Goal: Task Accomplishment & Management: Complete application form

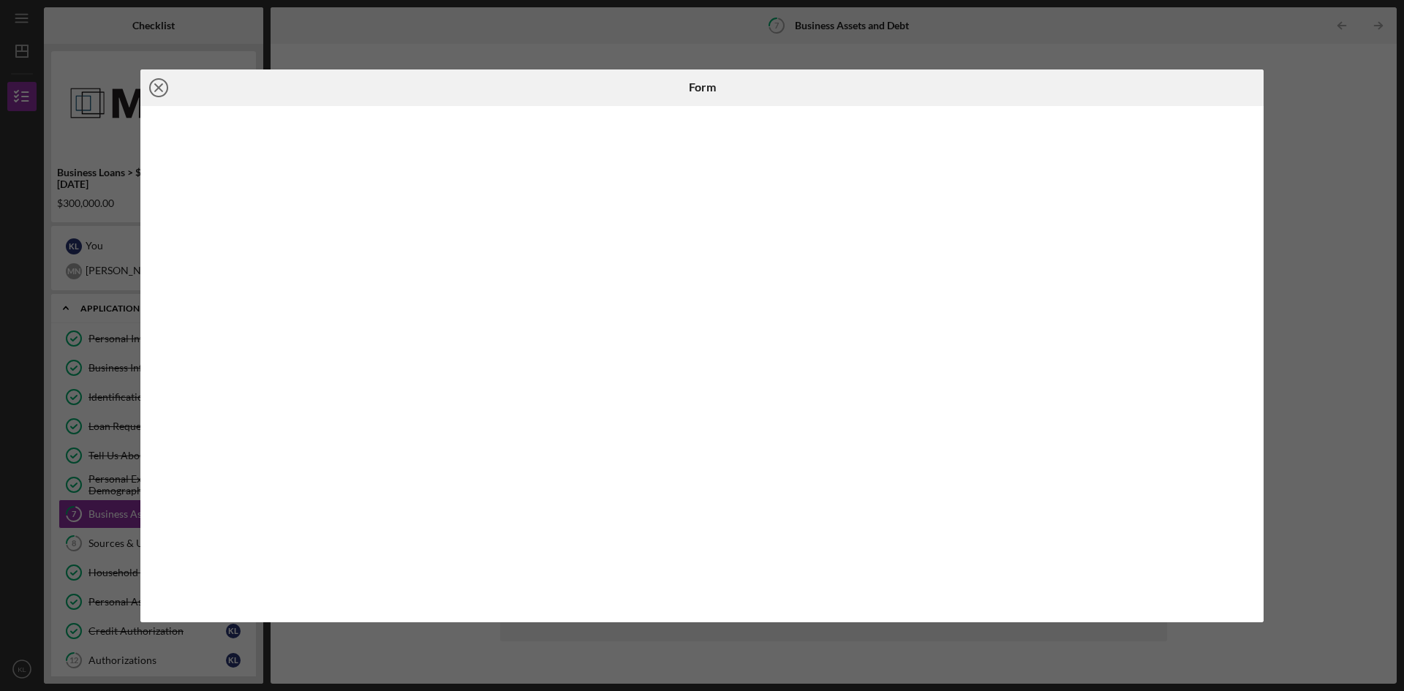
click at [169, 91] on icon "Icon/Close" at bounding box center [158, 87] width 37 height 37
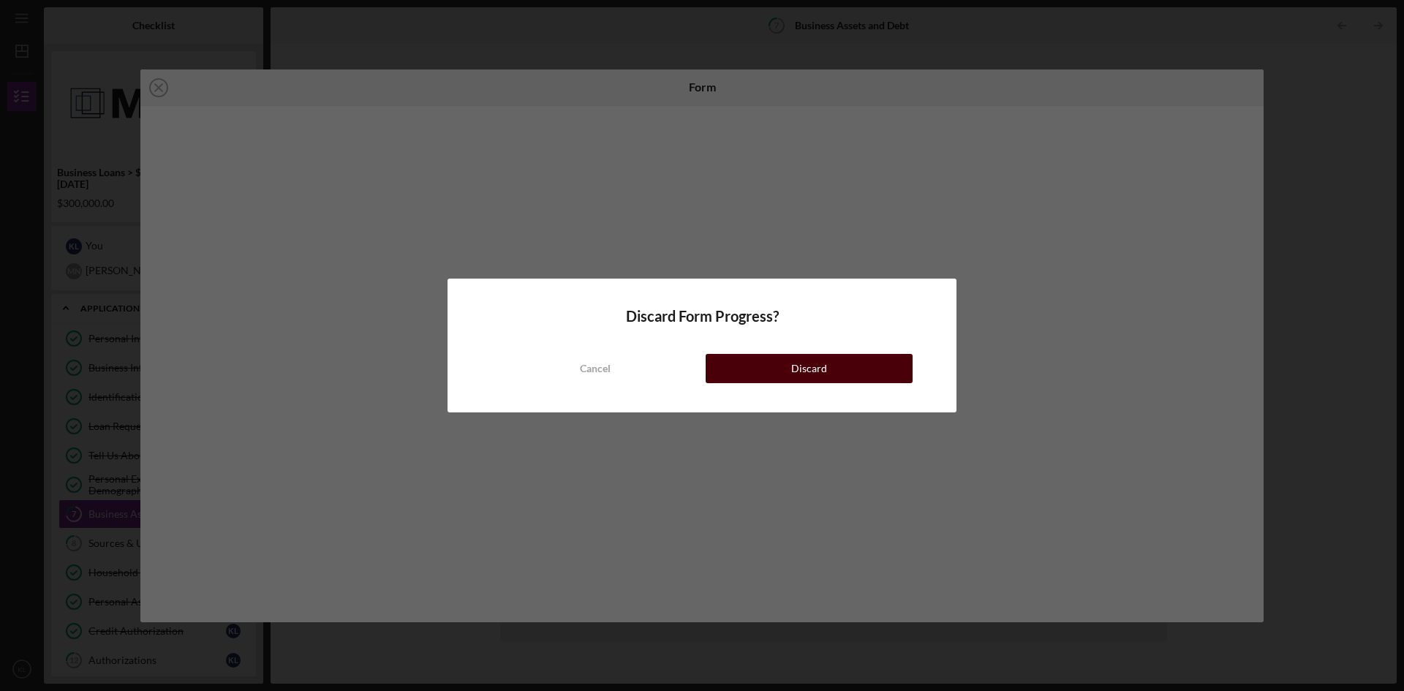
click at [833, 372] on button "Discard" at bounding box center [808, 368] width 207 height 29
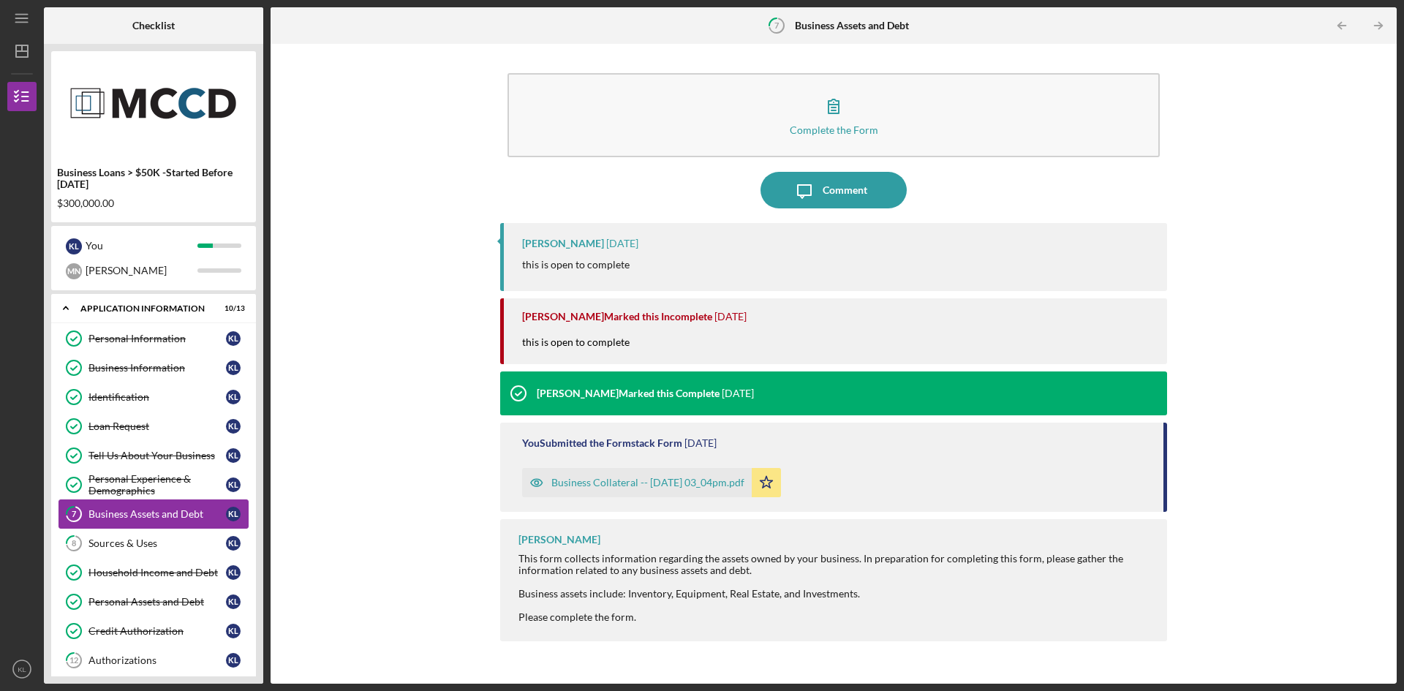
click at [189, 515] on div "Business Assets and Debt" at bounding box center [156, 514] width 137 height 12
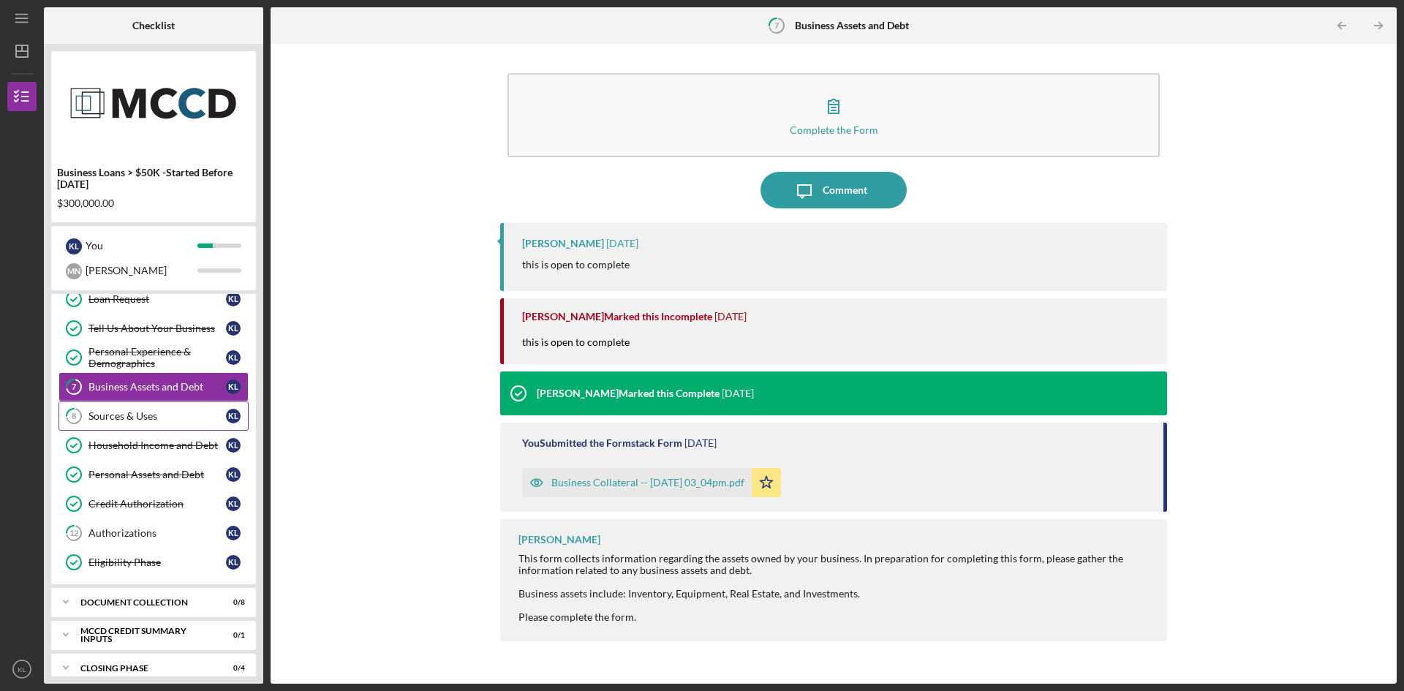
scroll to position [146, 0]
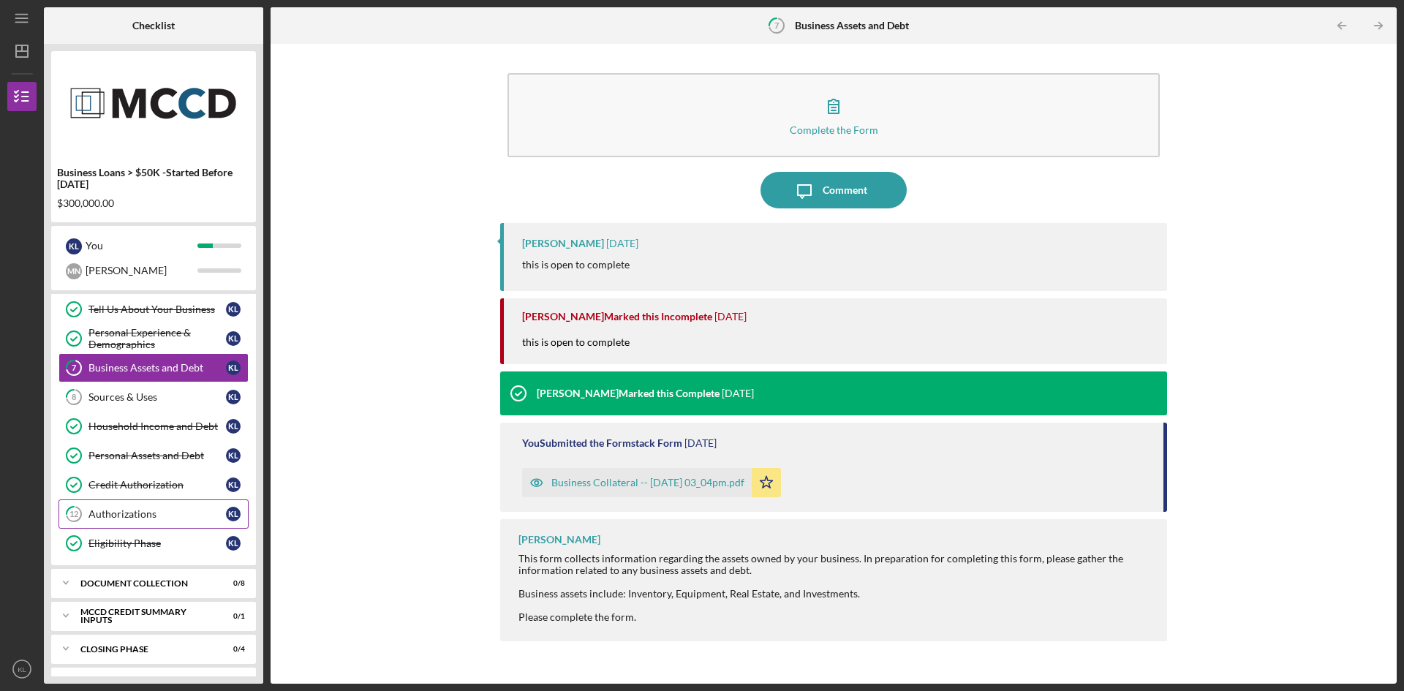
click at [196, 511] on div "Authorizations" at bounding box center [156, 514] width 137 height 12
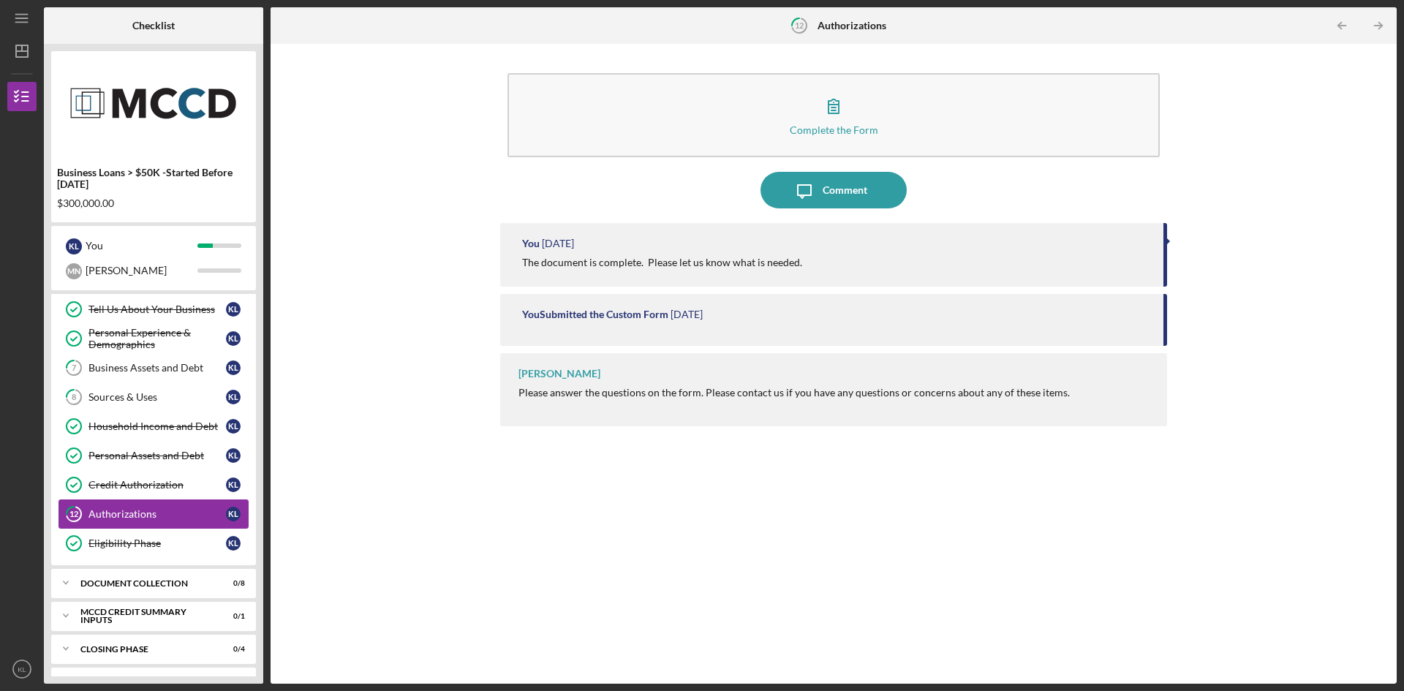
click at [196, 511] on div "Authorizations" at bounding box center [156, 514] width 137 height 12
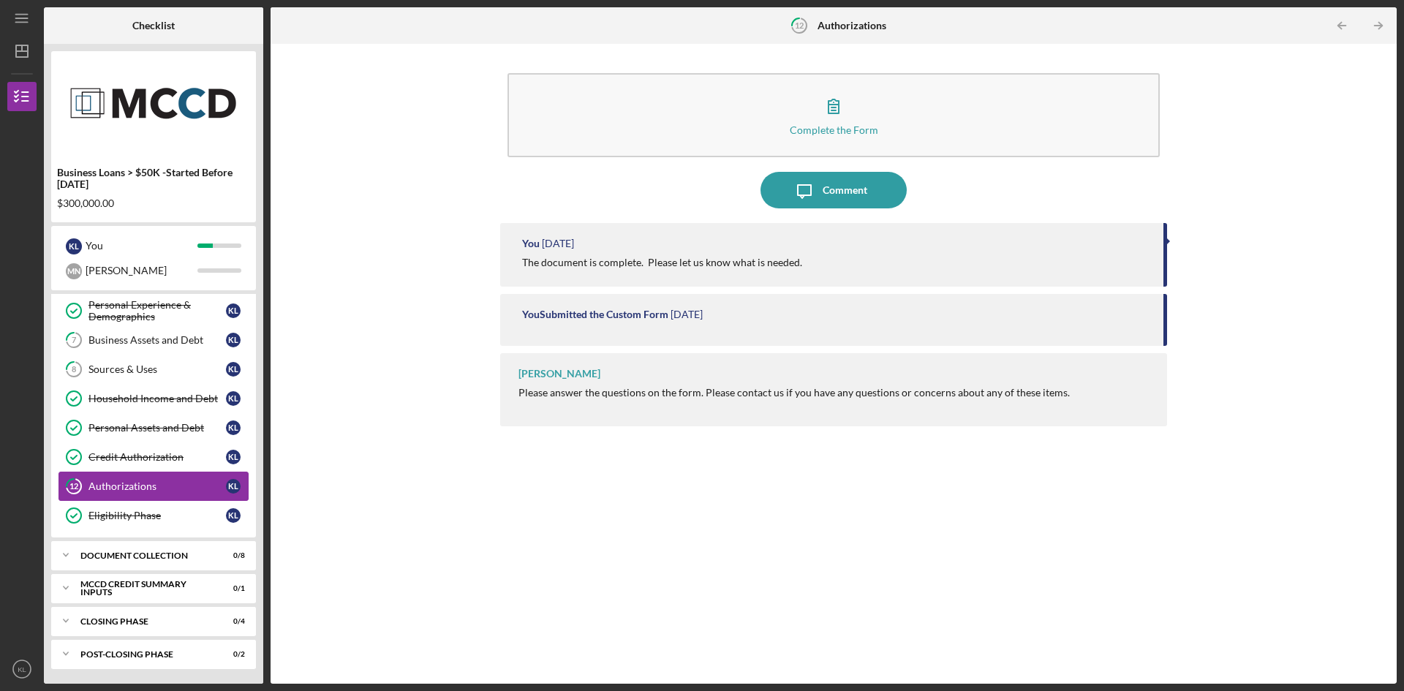
click at [199, 483] on div "Authorizations" at bounding box center [156, 486] width 137 height 12
click at [190, 560] on div "Icon/Expander Document Collection 0 / 8" at bounding box center [153, 554] width 205 height 29
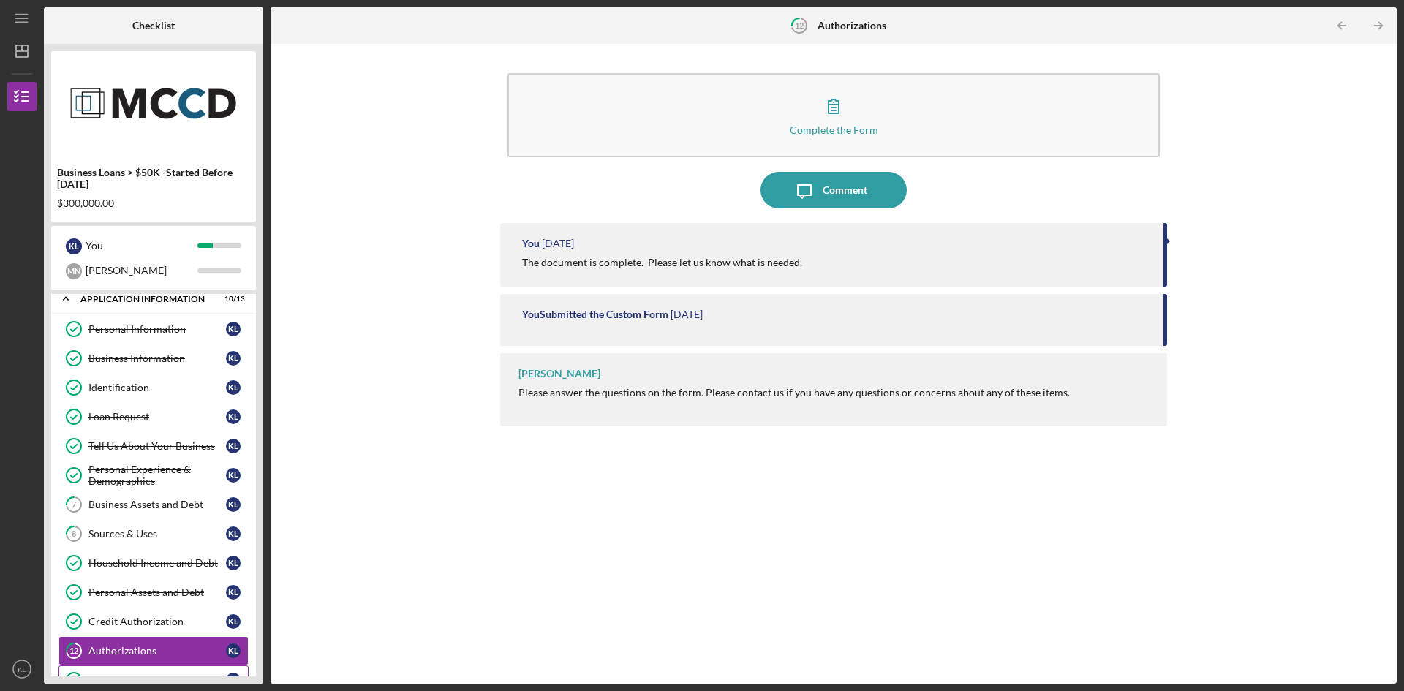
scroll to position [0, 0]
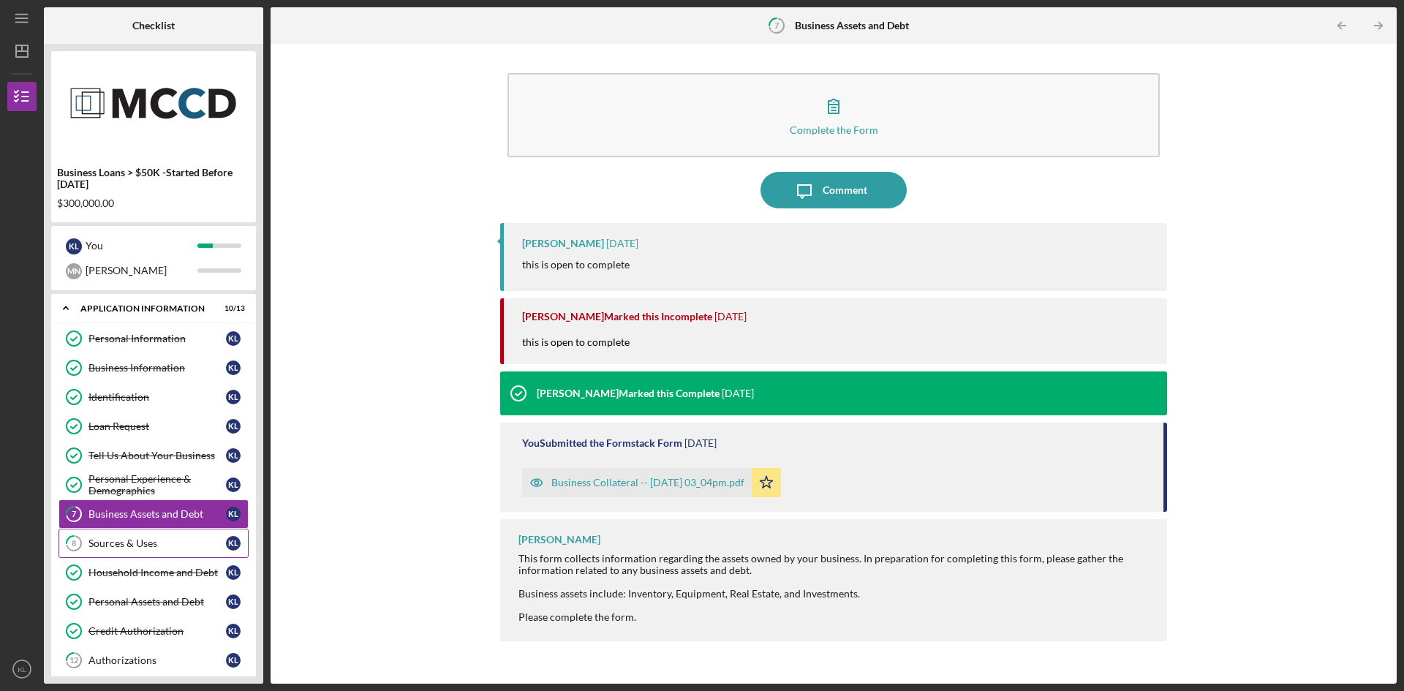
click at [144, 538] on div "Sources & Uses" at bounding box center [156, 543] width 137 height 12
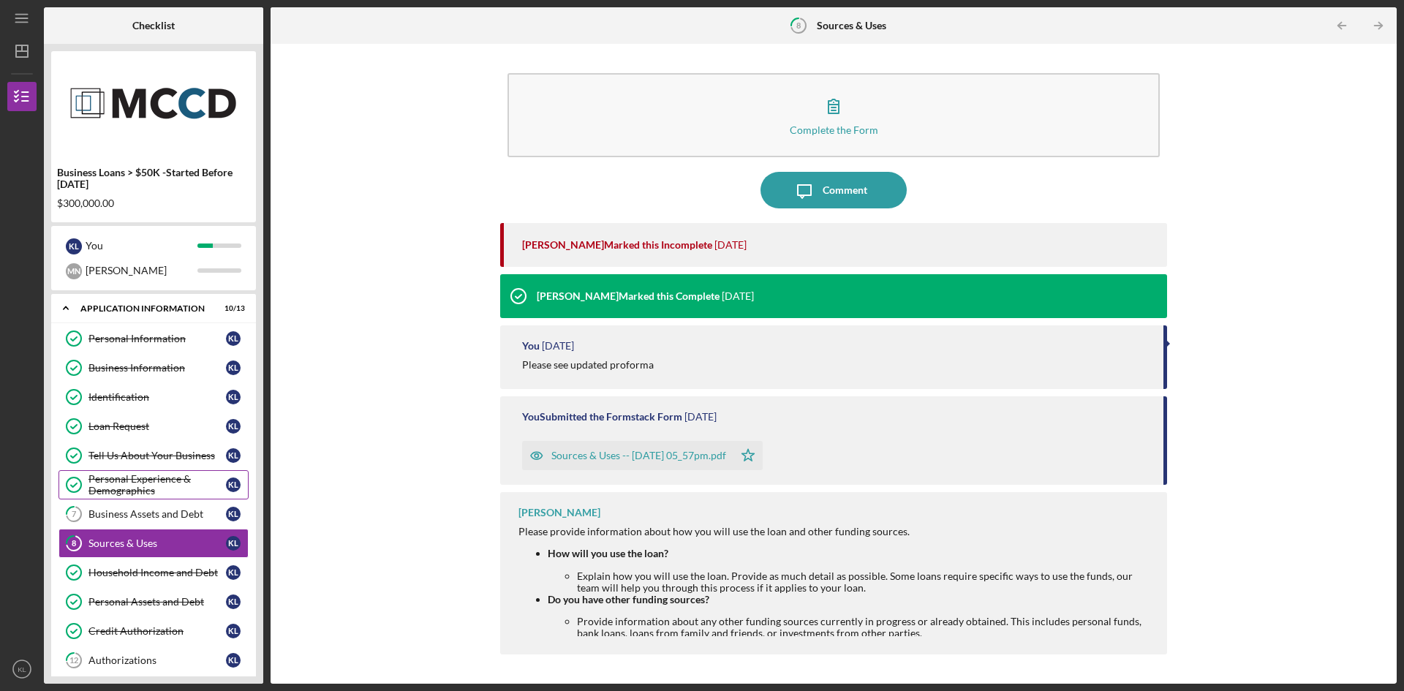
click at [144, 471] on link "Personal Experience & Demographics Personal Experience & Demographics K L" at bounding box center [153, 484] width 190 height 29
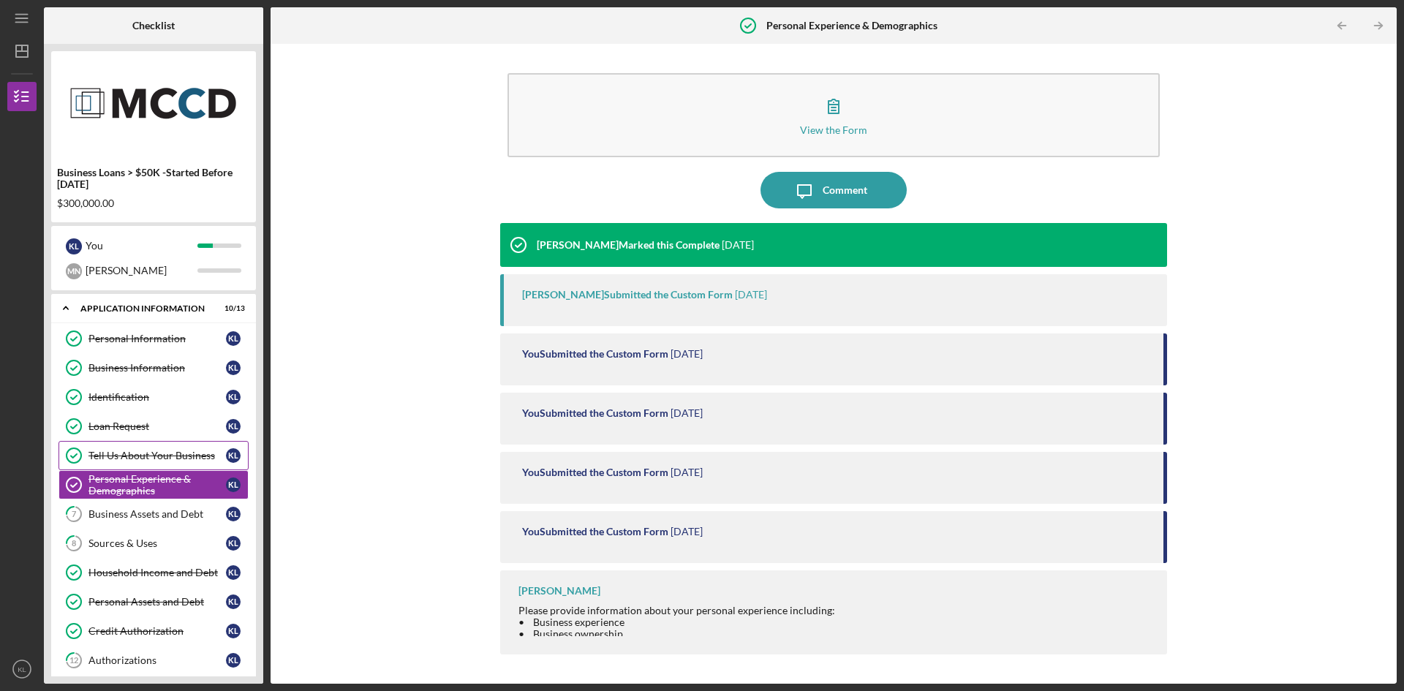
click at [147, 449] on link "Tell Us About Your Business Tell Us About Your Business K L" at bounding box center [153, 455] width 190 height 29
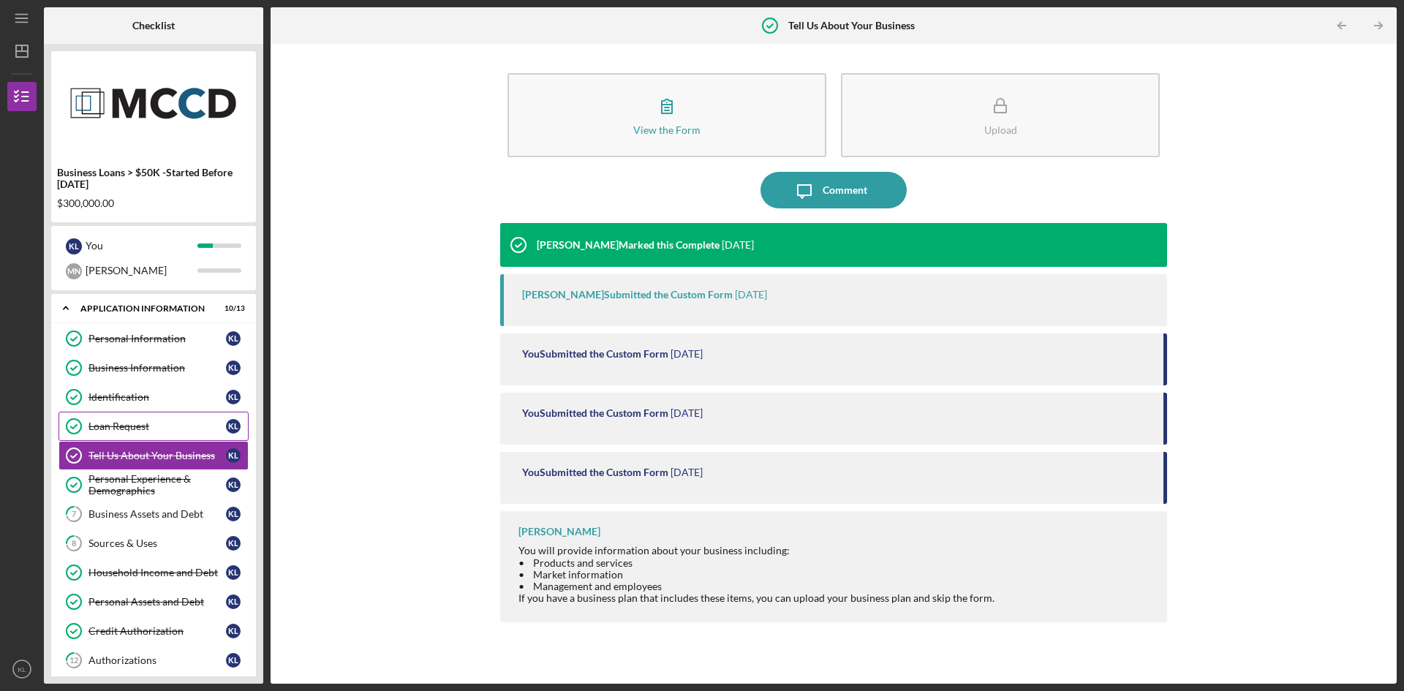
click at [149, 425] on div "Loan Request" at bounding box center [156, 426] width 137 height 12
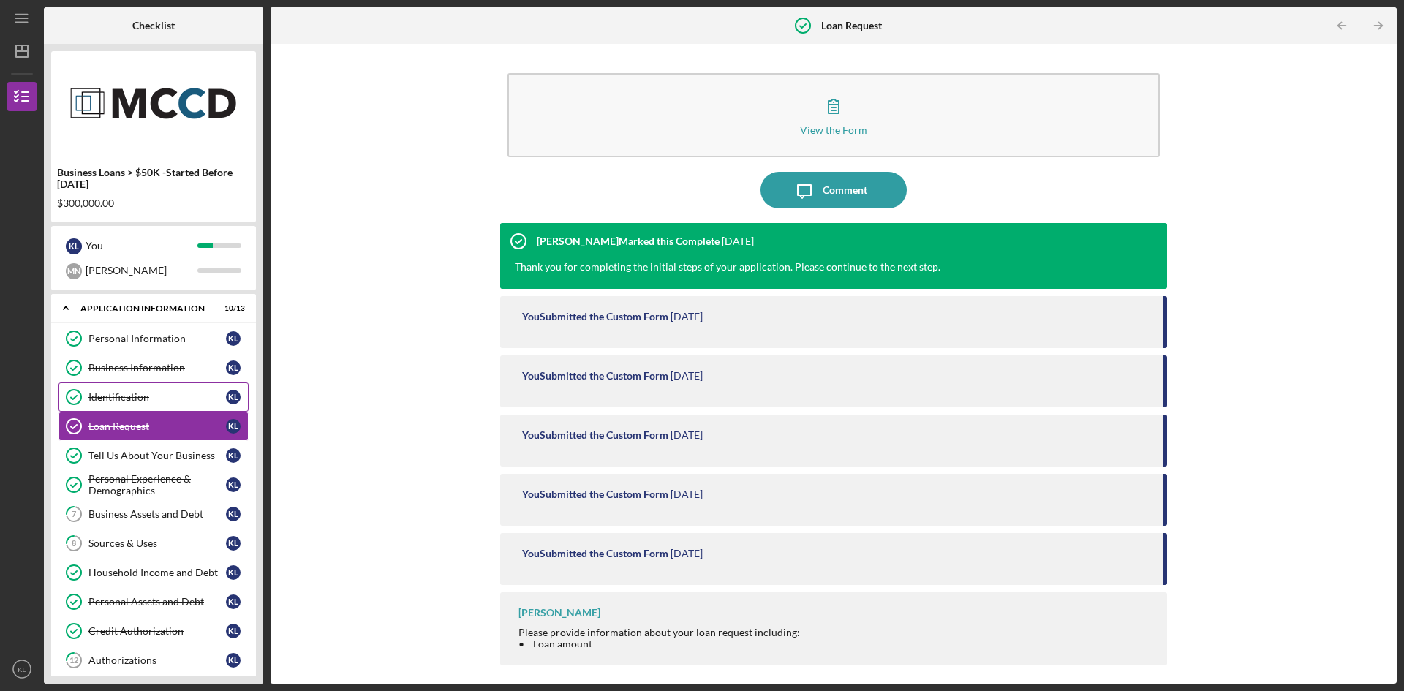
click at [150, 383] on link "Identification Identification K L" at bounding box center [153, 396] width 190 height 29
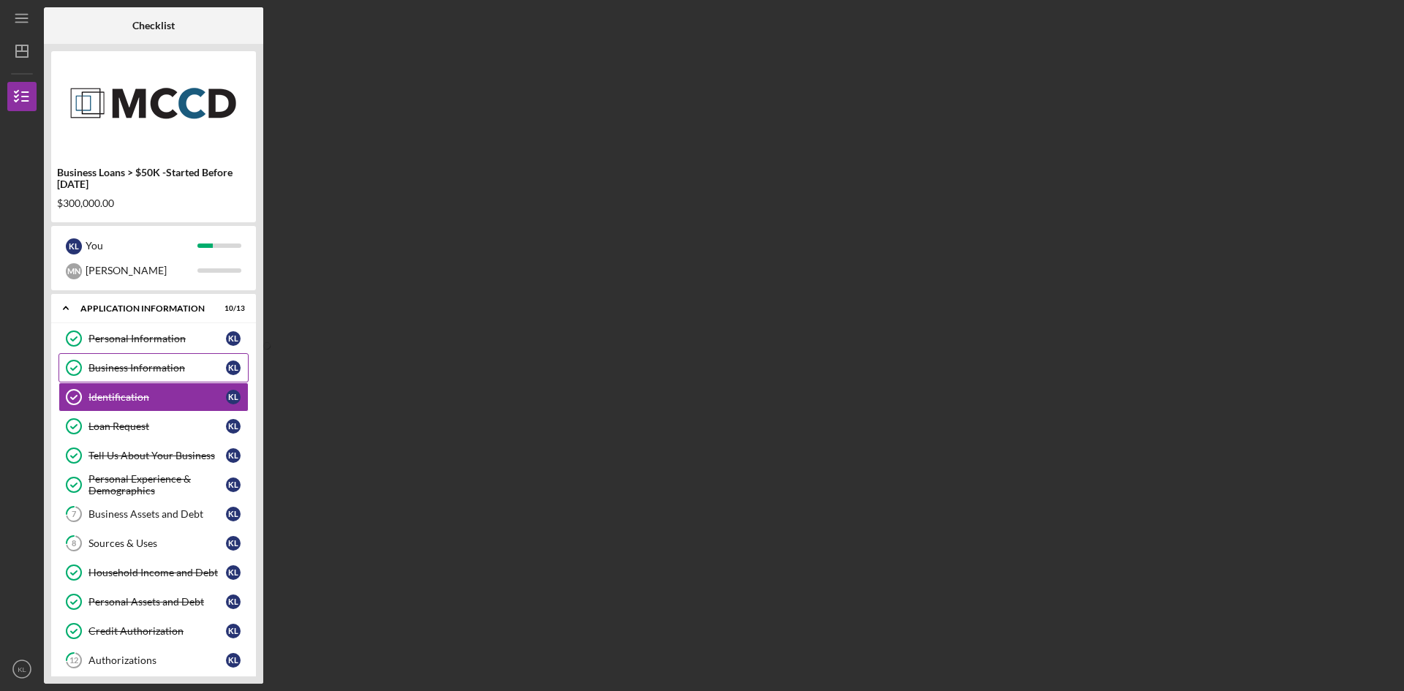
click at [150, 365] on div "Business Information" at bounding box center [156, 368] width 137 height 12
